Goal: Information Seeking & Learning: Find specific fact

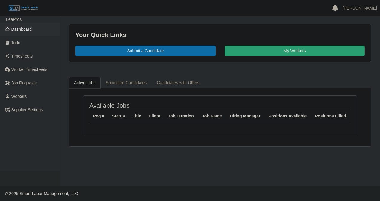
click at [24, 30] on span "Dashboard" at bounding box center [21, 29] width 21 height 5
click at [25, 31] on span "Dashboard" at bounding box center [21, 29] width 21 height 5
click at [23, 31] on span "Dashboard" at bounding box center [21, 29] width 21 height 5
click at [24, 28] on span "Dashboard" at bounding box center [21, 29] width 21 height 5
click at [28, 30] on span "Dashboard" at bounding box center [21, 29] width 21 height 5
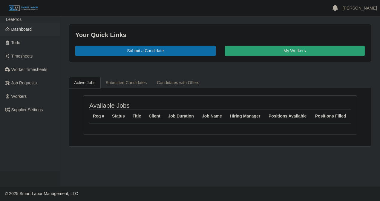
click at [24, 29] on span "Dashboard" at bounding box center [21, 29] width 21 height 5
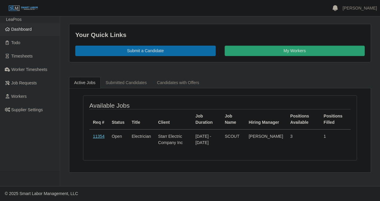
click at [97, 137] on link "11354" at bounding box center [99, 136] width 12 height 5
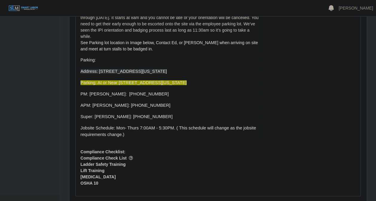
scroll to position [314, 0]
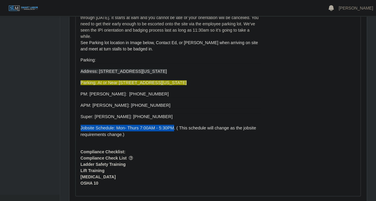
drag, startPoint x: 80, startPoint y: 113, endPoint x: 171, endPoint y: 112, distance: 90.2
click at [171, 126] on span "Jobsite Schedule: Mon- Thurs 7:00AM - 5:30PM. ( This schedule will change as th…" at bounding box center [167, 131] width 175 height 11
drag, startPoint x: 171, startPoint y: 112, endPoint x: 163, endPoint y: 114, distance: 8.3
copy span "Jobsite Schedule: Mon- Thurs 7:00AM - 5:30PM"
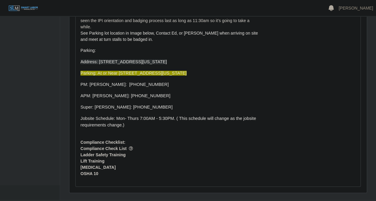
scroll to position [324, 0]
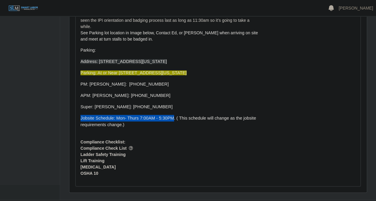
drag, startPoint x: 172, startPoint y: 104, endPoint x: 80, endPoint y: 106, distance: 91.5
click at [80, 116] on span "Jobsite Schedule: Mon- Thurs 7:00AM - 5:30PM. ( This schedule will change as th…" at bounding box center [167, 121] width 175 height 11
drag, startPoint x: 80, startPoint y: 106, endPoint x: 84, endPoint y: 104, distance: 4.7
copy span "Jobsite Schedule: Mon- Thurs 7:00AM - 5:30PM"
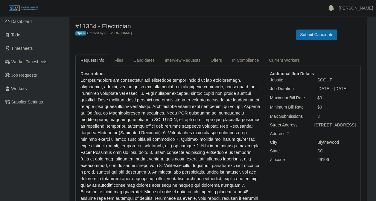
scroll to position [0, 0]
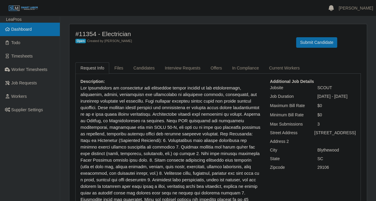
click at [24, 29] on span "Dashboard" at bounding box center [21, 29] width 21 height 5
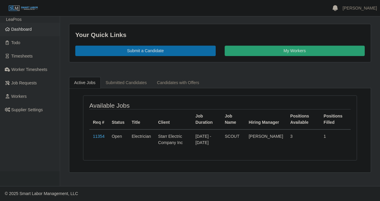
click at [23, 32] on span "Dashboard" at bounding box center [21, 29] width 21 height 5
